Goal: Task Accomplishment & Management: Complete application form

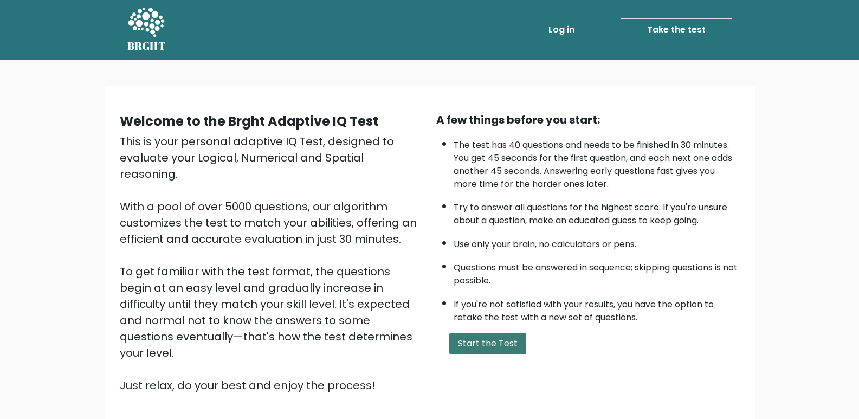
click at [470, 346] on button "Start the Test" at bounding box center [487, 344] width 77 height 22
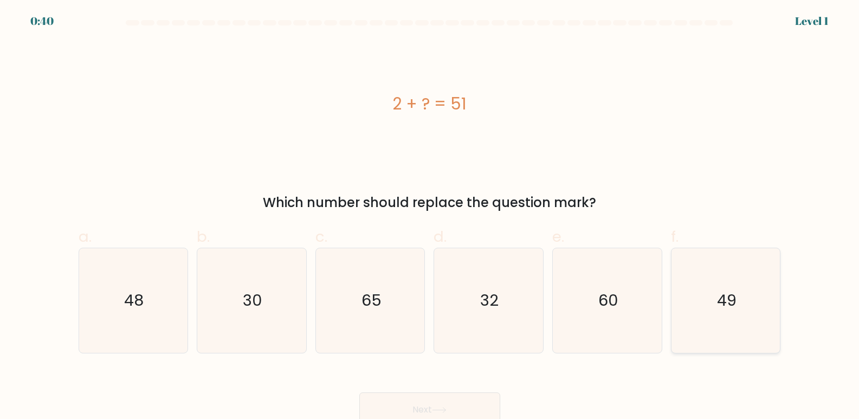
click at [723, 301] on text "49" at bounding box center [727, 301] width 20 height 22
click at [430, 217] on input "f. 49" at bounding box center [430, 213] width 1 height 7
radio input "true"
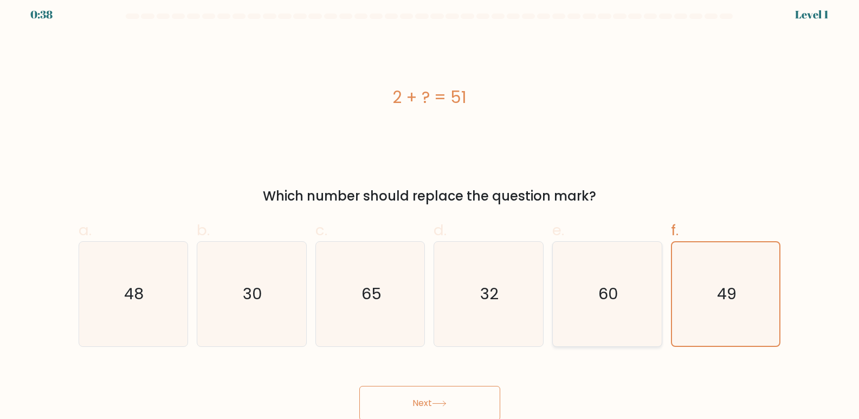
scroll to position [8, 0]
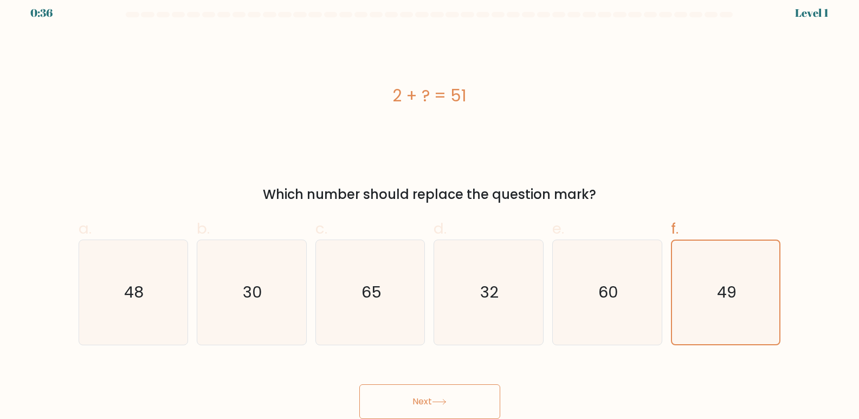
click at [459, 391] on button "Next" at bounding box center [429, 401] width 141 height 35
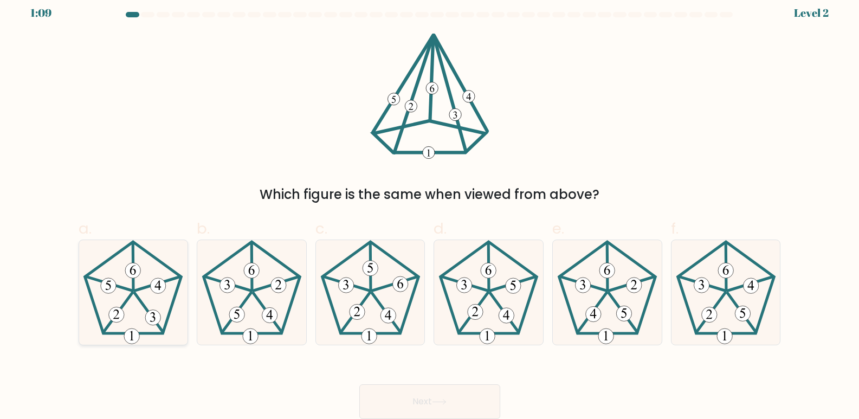
click at [116, 304] on icon at bounding box center [133, 292] width 105 height 105
click at [430, 209] on input "a." at bounding box center [430, 205] width 1 height 7
radio input "true"
click at [116, 289] on 395 at bounding box center [108, 285] width 15 height 15
click at [430, 209] on input "a." at bounding box center [430, 205] width 1 height 7
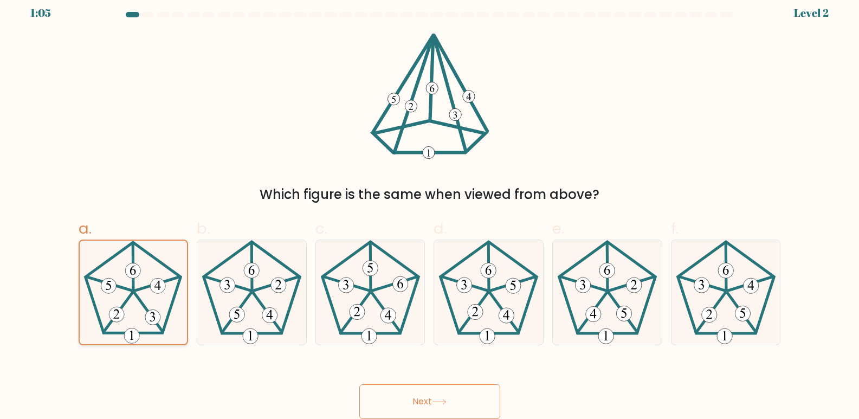
click at [116, 289] on 395 at bounding box center [108, 285] width 15 height 15
click at [430, 209] on input "a." at bounding box center [430, 205] width 1 height 7
click at [440, 399] on icon at bounding box center [439, 402] width 15 height 6
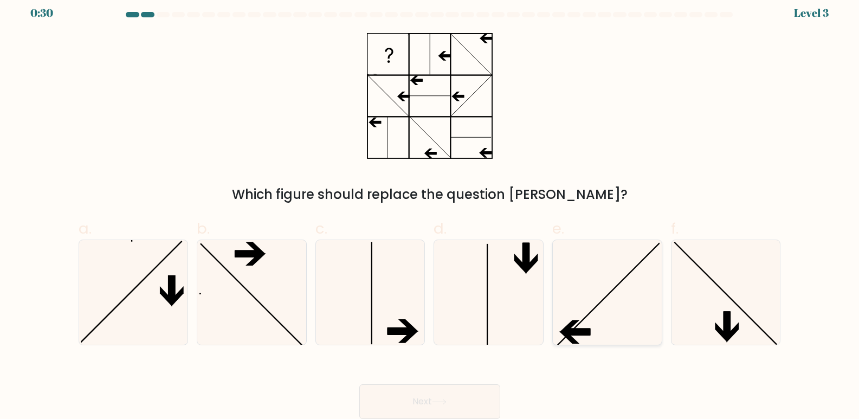
click at [582, 316] on icon at bounding box center [607, 292] width 105 height 105
click at [430, 209] on input "e." at bounding box center [430, 205] width 1 height 7
radio input "true"
click at [459, 391] on button "Next" at bounding box center [429, 401] width 141 height 35
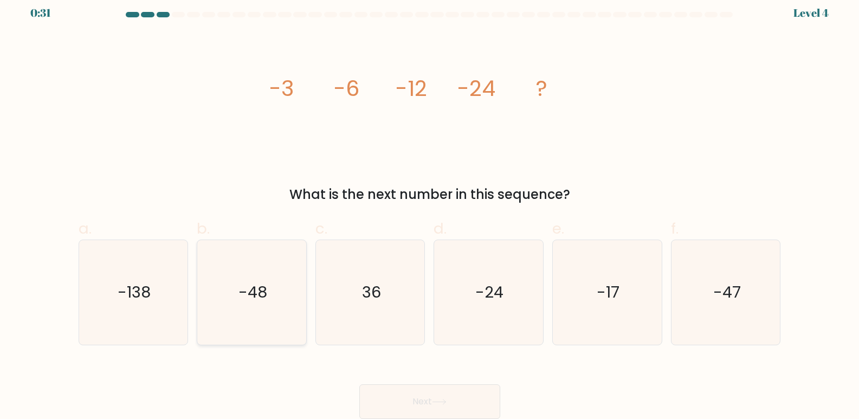
click at [251, 278] on icon "-48" at bounding box center [251, 292] width 105 height 105
click at [430, 209] on input "b. -48" at bounding box center [430, 205] width 1 height 7
radio input "true"
click at [423, 399] on button "Next" at bounding box center [429, 401] width 141 height 35
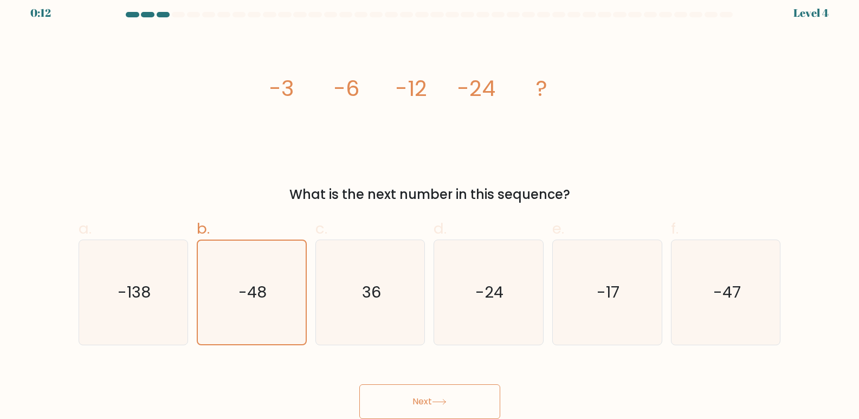
click at [420, 396] on button "Next" at bounding box center [429, 401] width 141 height 35
click at [417, 377] on div "Next" at bounding box center [429, 388] width 715 height 61
click at [415, 371] on div "Next" at bounding box center [429, 388] width 715 height 61
click at [413, 393] on button "Next" at bounding box center [429, 401] width 141 height 35
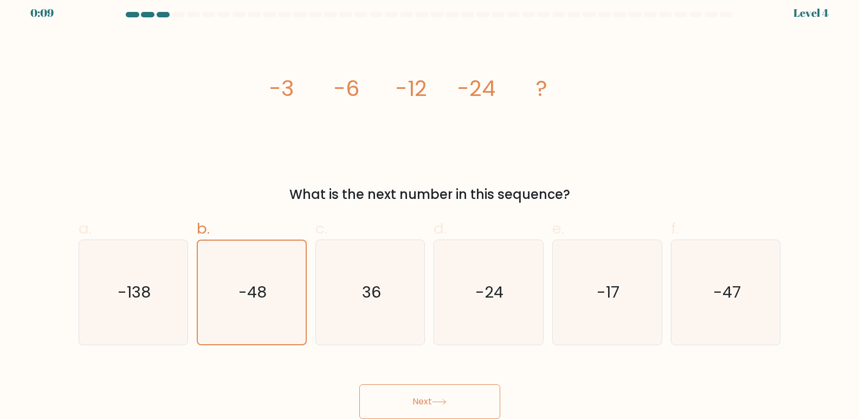
click at [414, 393] on button "Next" at bounding box center [429, 401] width 141 height 35
click at [270, 290] on icon "-48" at bounding box center [251, 292] width 103 height 103
click at [430, 209] on input "b. -48" at bounding box center [430, 205] width 1 height 7
drag, startPoint x: 422, startPoint y: 402, endPoint x: 427, endPoint y: 399, distance: 5.6
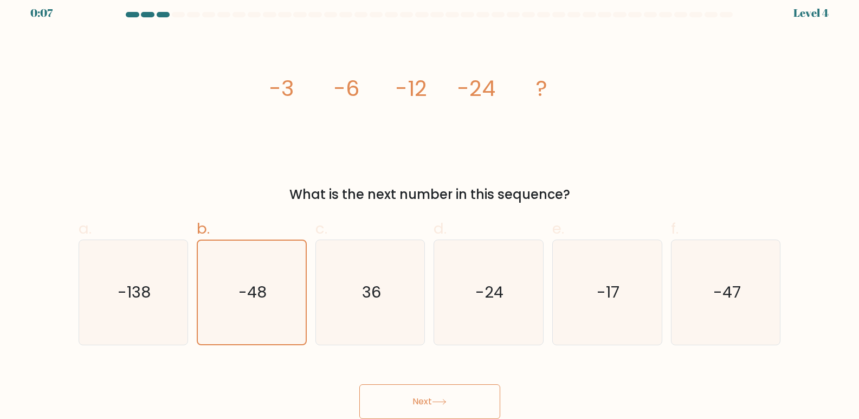
click at [427, 399] on button "Next" at bounding box center [429, 401] width 141 height 35
click at [426, 399] on button "Next" at bounding box center [429, 401] width 141 height 35
click at [427, 397] on button "Next" at bounding box center [429, 401] width 141 height 35
click at [427, 396] on button "Next" at bounding box center [429, 401] width 141 height 35
click at [425, 396] on button "Next" at bounding box center [429, 401] width 141 height 35
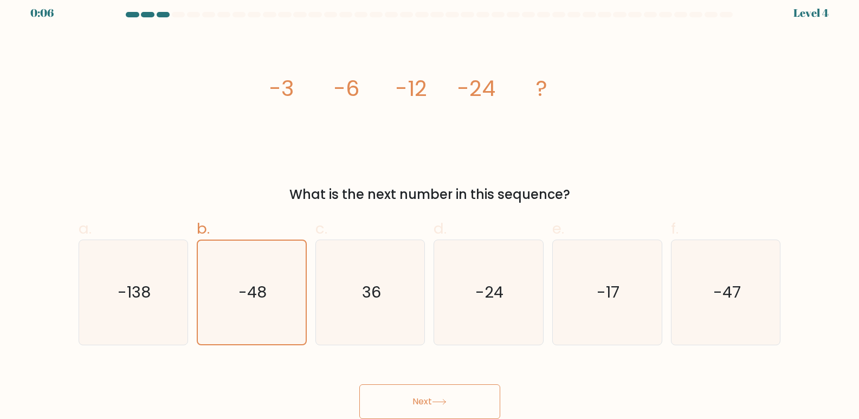
click at [423, 396] on button "Next" at bounding box center [429, 401] width 141 height 35
click at [396, 401] on button "Next" at bounding box center [429, 401] width 141 height 35
click at [390, 407] on button "Next" at bounding box center [429, 401] width 141 height 35
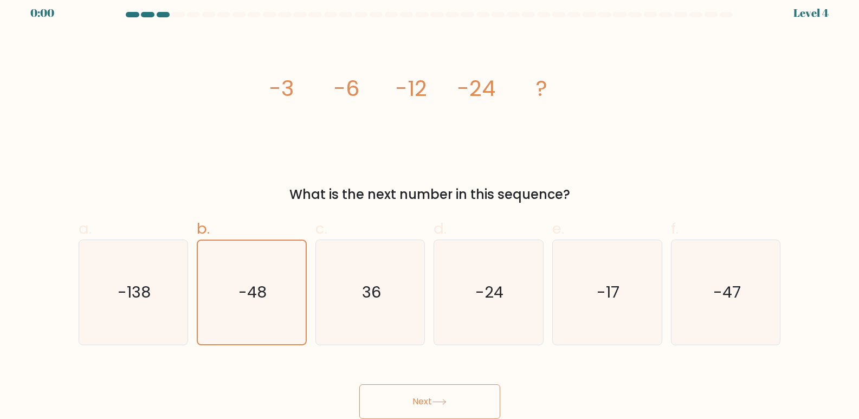
click at [390, 402] on button "Next" at bounding box center [429, 401] width 141 height 35
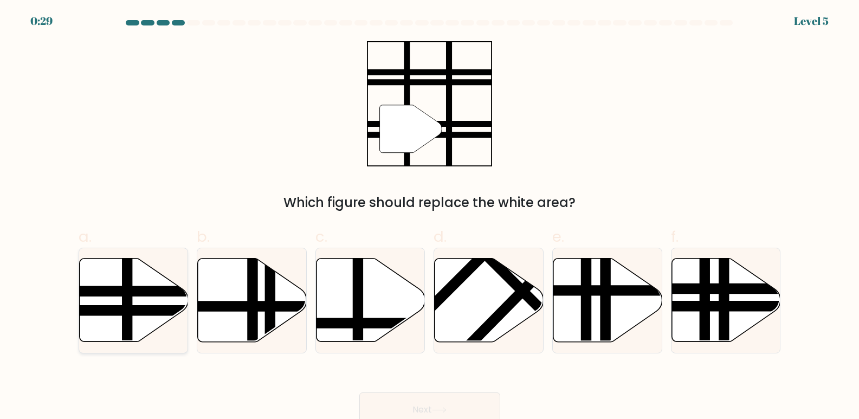
click at [150, 284] on icon at bounding box center [133, 299] width 109 height 83
click at [430, 217] on input "a." at bounding box center [430, 213] width 1 height 7
radio input "true"
click at [437, 403] on button "Next" at bounding box center [429, 409] width 141 height 35
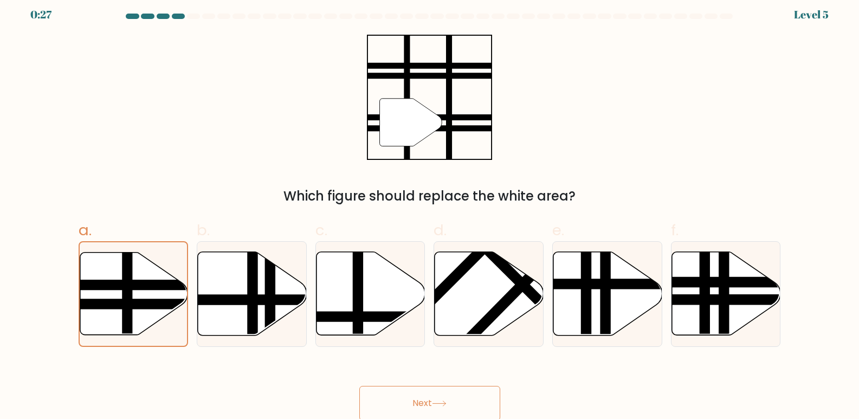
scroll to position [8, 0]
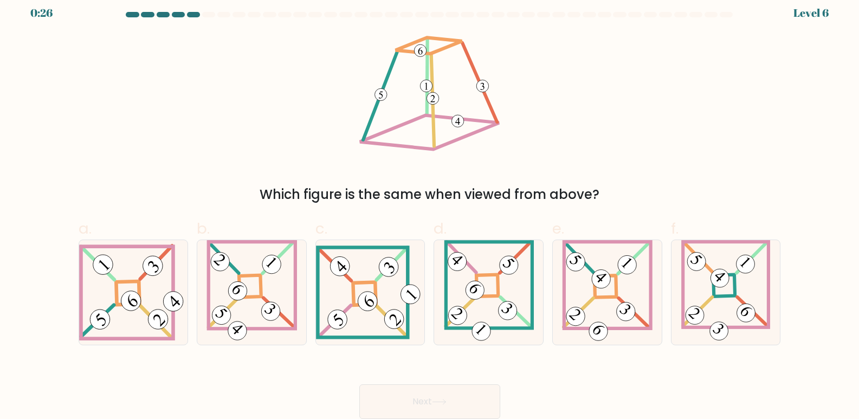
click at [427, 400] on button "Next" at bounding box center [429, 401] width 141 height 35
